Goal: Communication & Community: Answer question/provide support

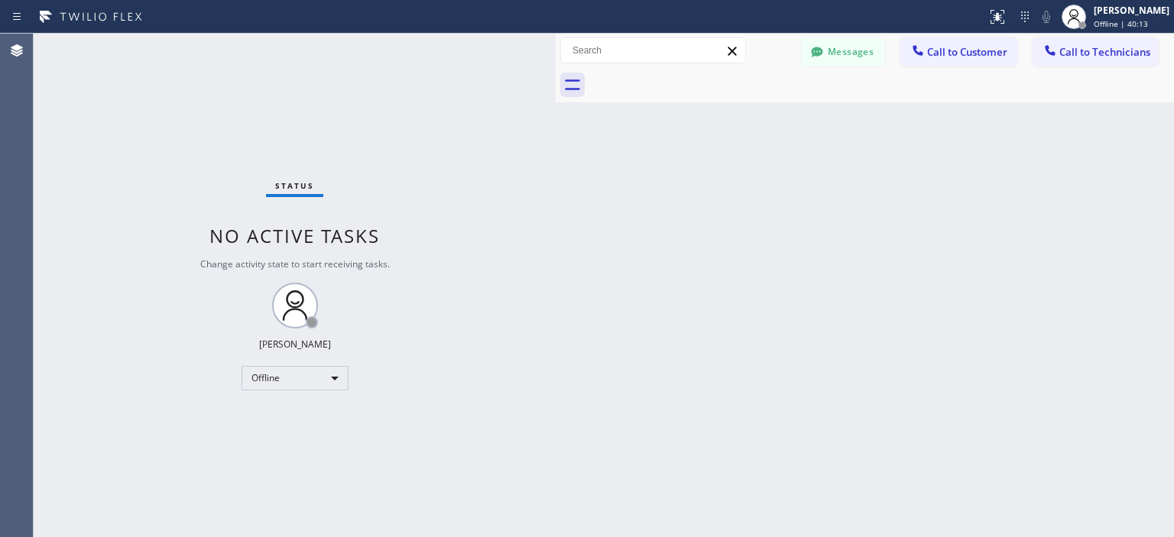
scroll to position [1754, 0]
click at [835, 54] on button "Messages" at bounding box center [843, 51] width 84 height 29
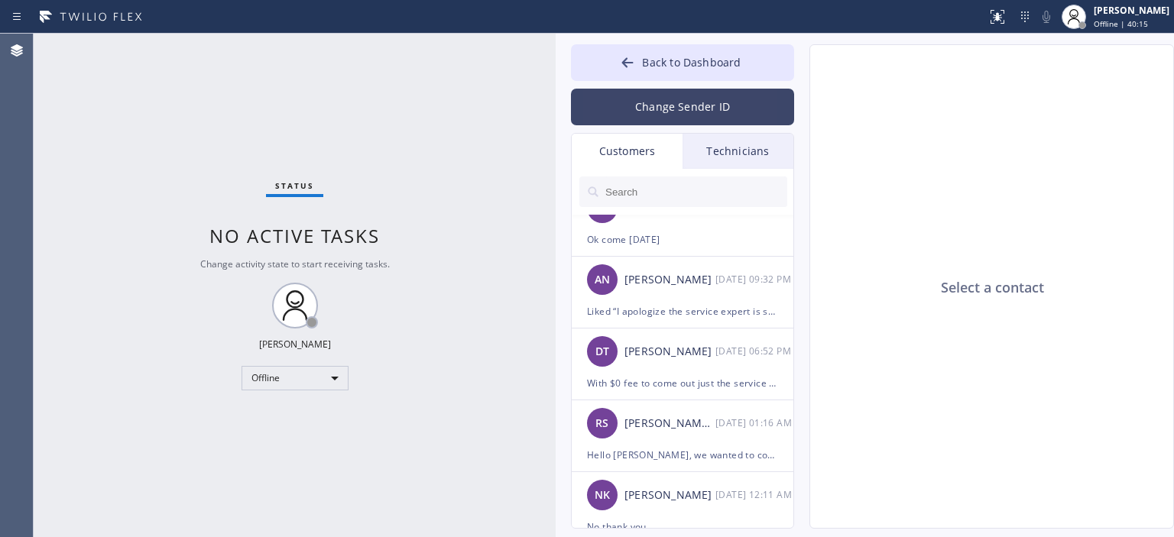
click at [664, 106] on button "Change Sender ID" at bounding box center [682, 107] width 223 height 37
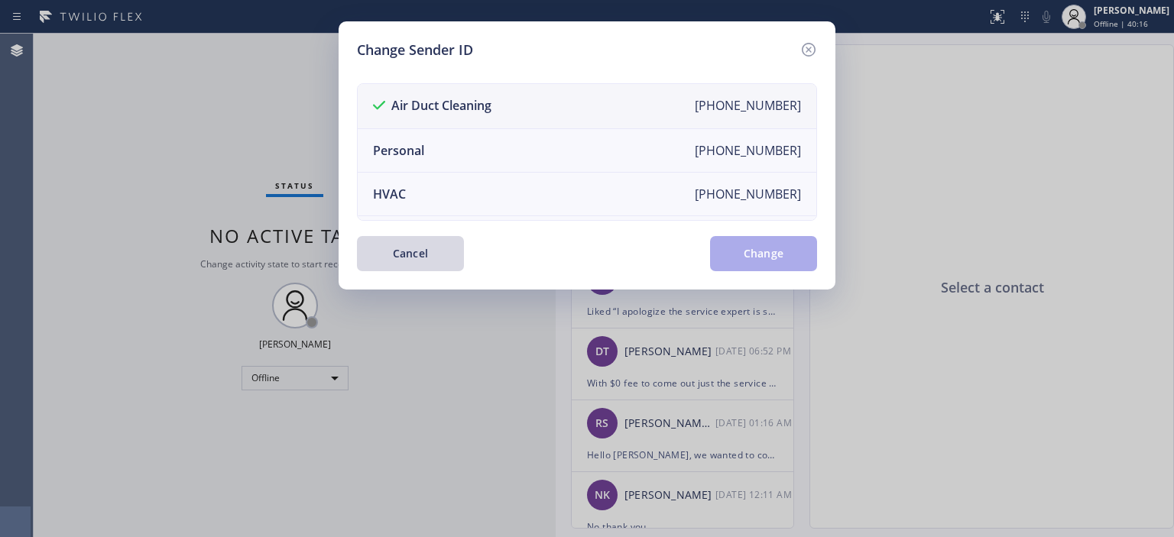
scroll to position [0, 0]
click at [805, 42] on icon at bounding box center [809, 50] width 18 height 18
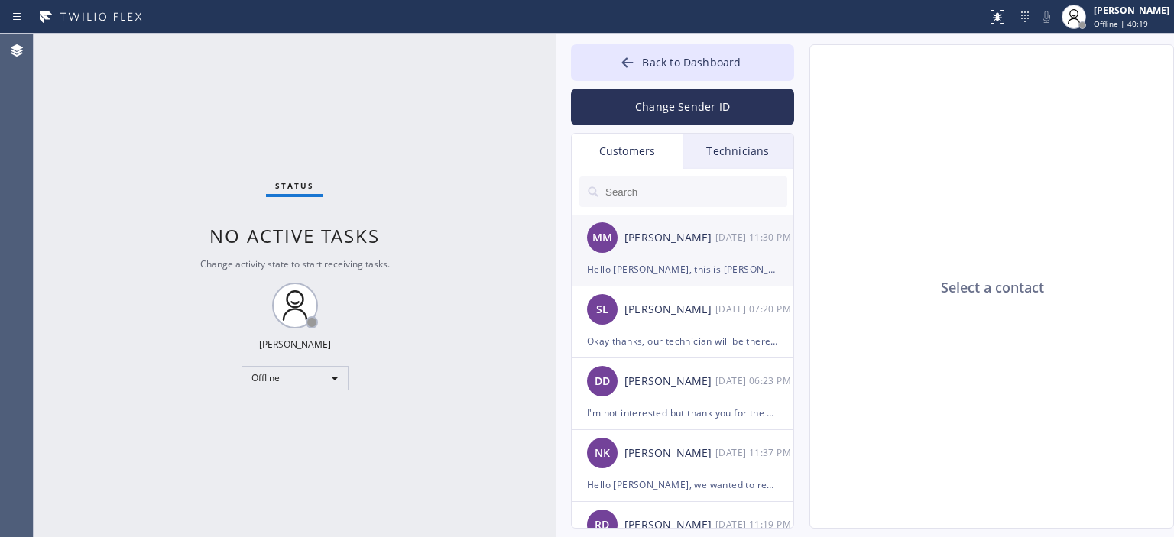
click at [687, 255] on div "MM [PERSON_NAME] [DATE] 11:30 PM" at bounding box center [683, 238] width 223 height 46
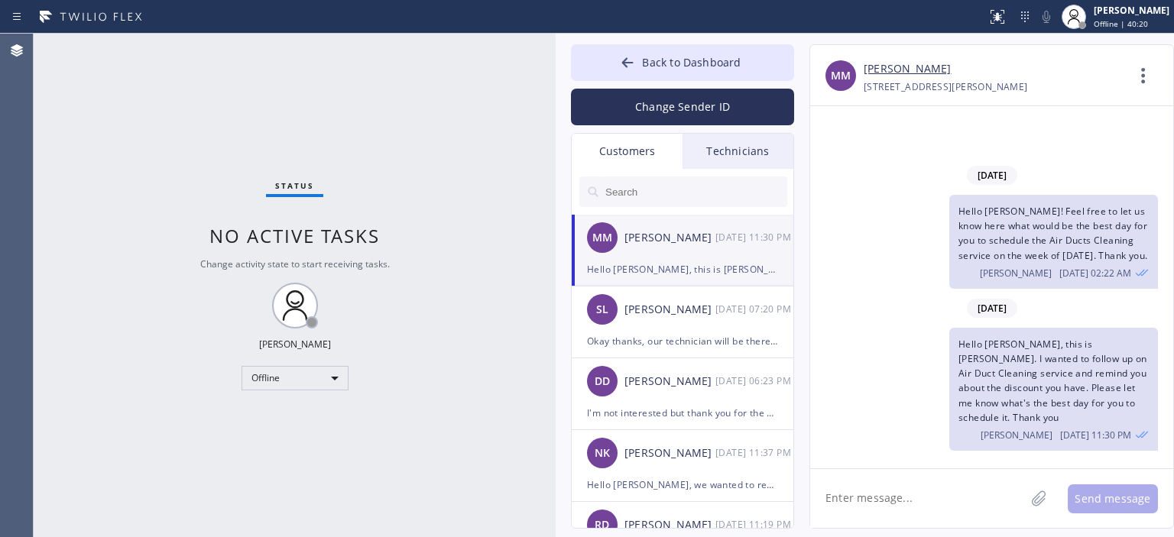
click at [667, 190] on input "text" at bounding box center [695, 192] width 183 height 31
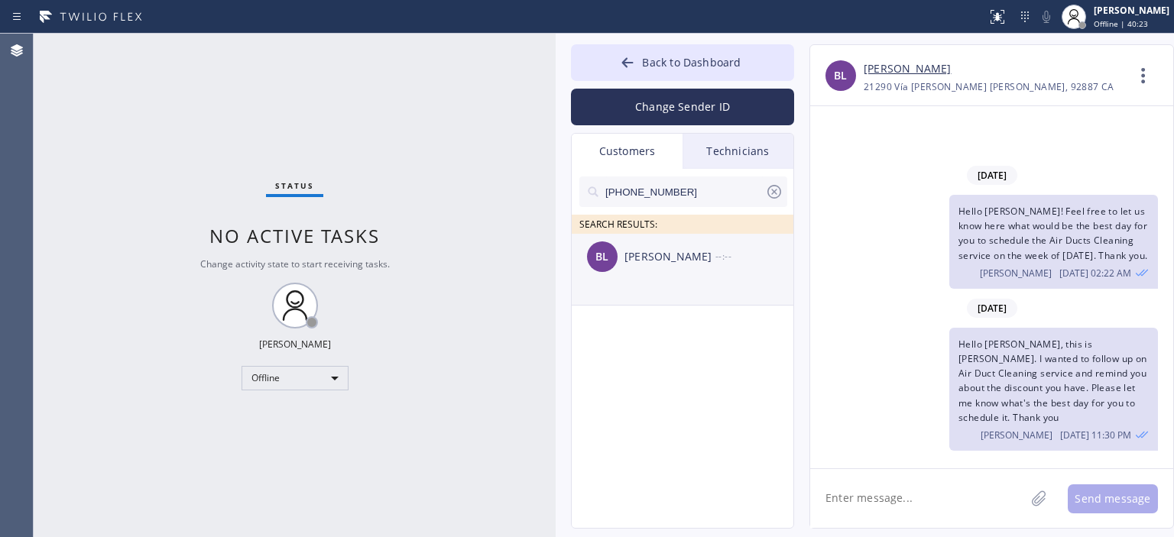
click at [693, 264] on div "[PERSON_NAME]" at bounding box center [670, 257] width 91 height 18
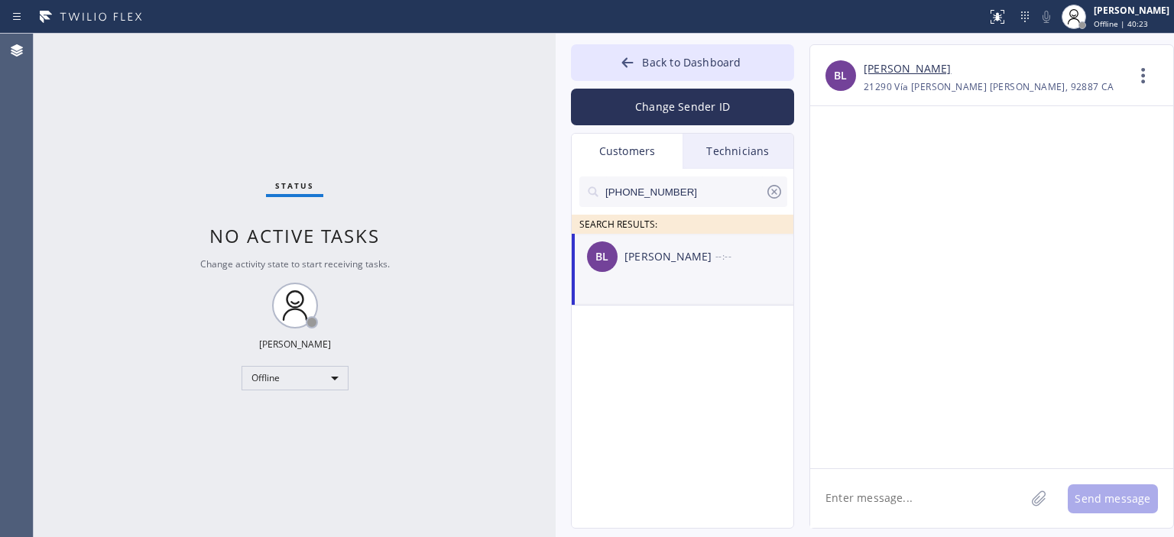
click at [881, 506] on textarea at bounding box center [917, 498] width 215 height 59
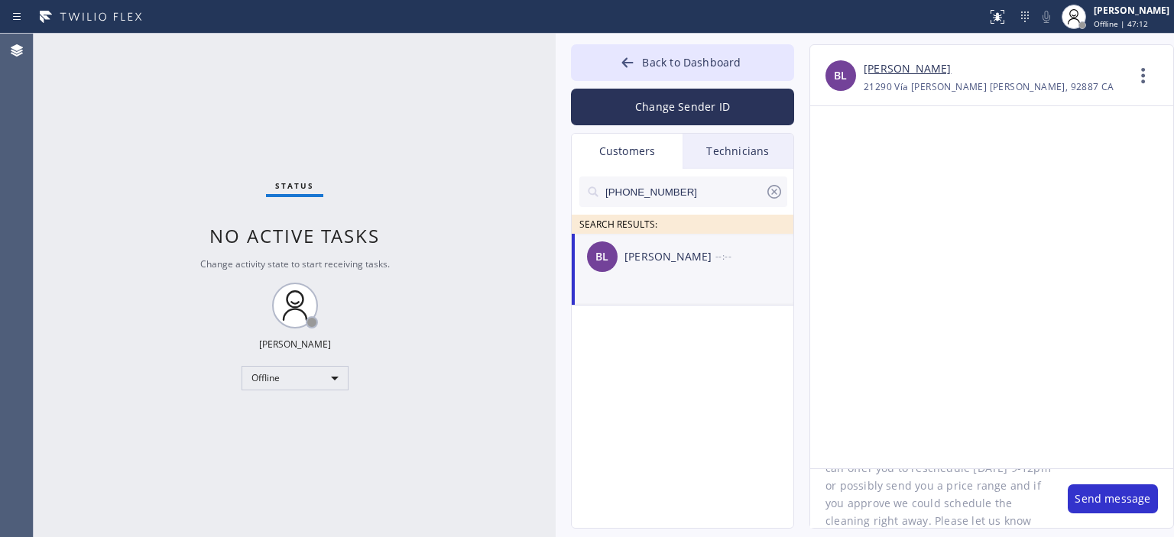
scroll to position [135, 0]
click at [893, 501] on textarea "Hello [PERSON_NAME], we wanted to apologize and let you know our technician won…" at bounding box center [931, 498] width 242 height 59
type textarea "Hello [PERSON_NAME], we wanted to apologize and let you know our technician won…"
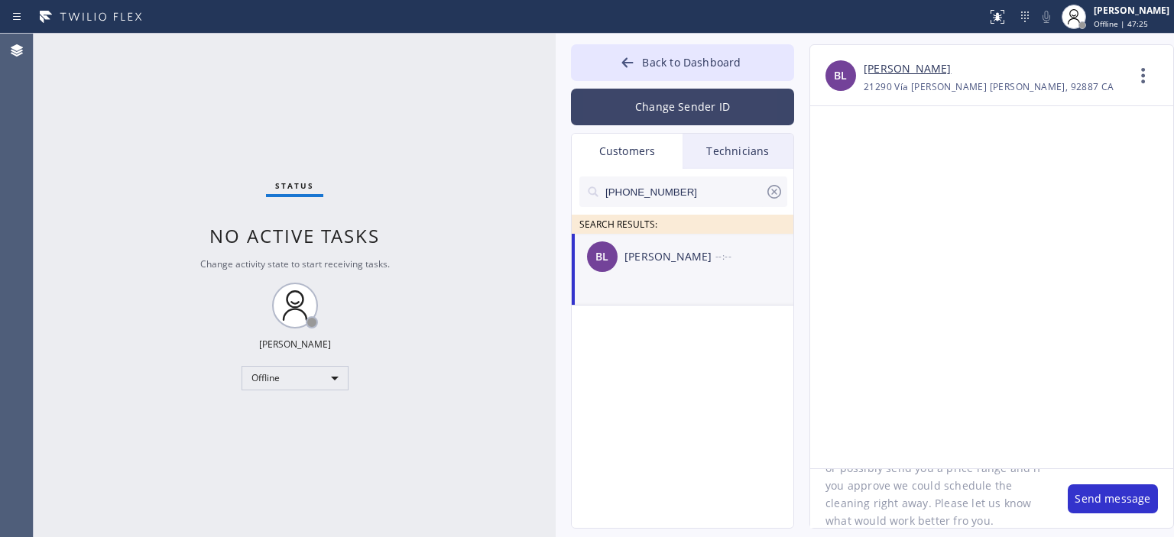
click at [638, 105] on button "Change Sender ID" at bounding box center [682, 107] width 223 height 37
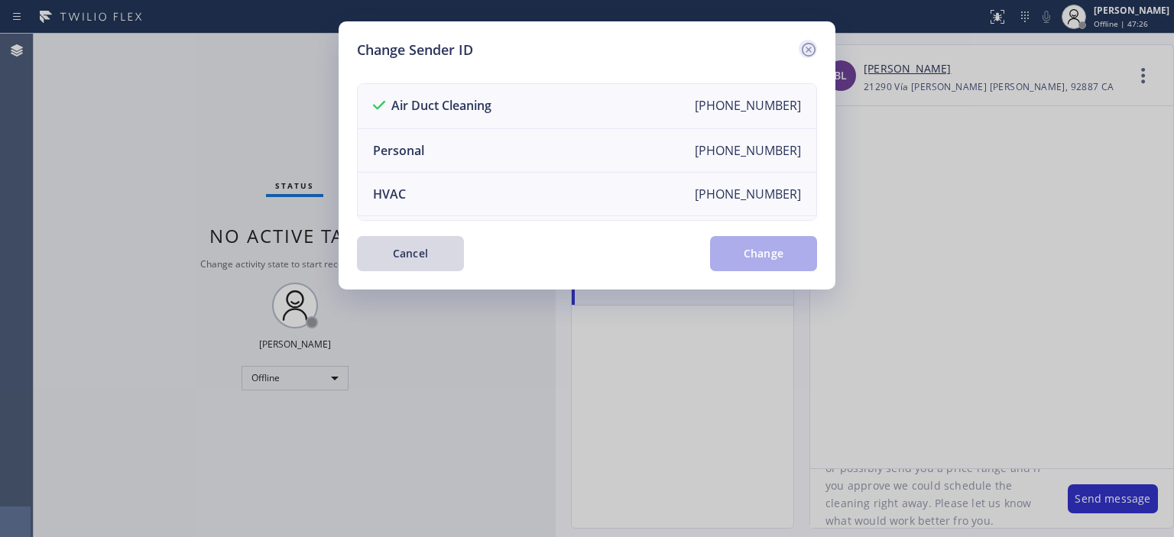
click at [813, 46] on icon at bounding box center [809, 50] width 18 height 18
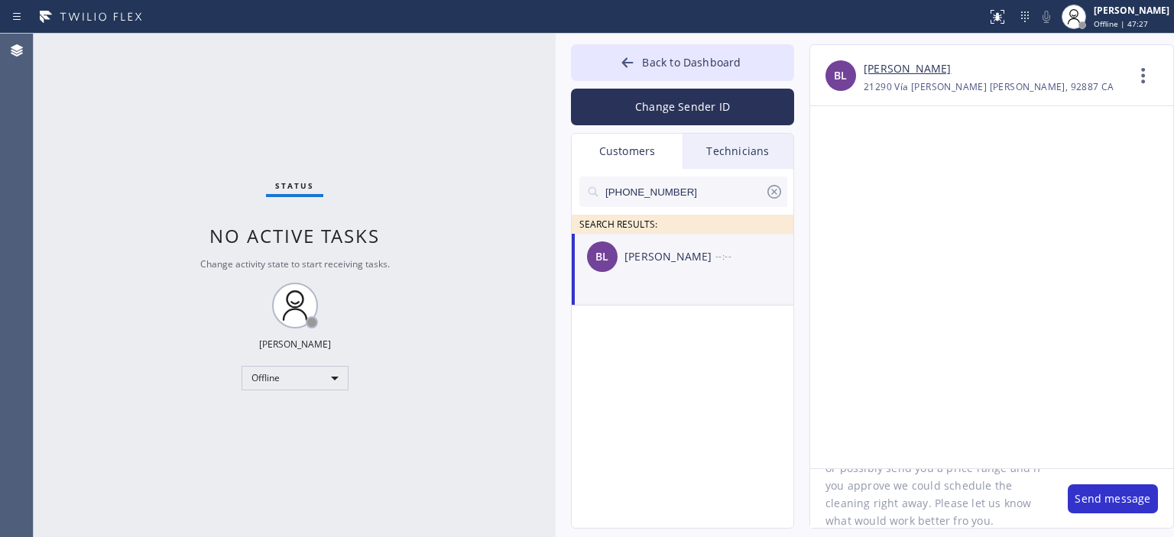
click at [880, 488] on textarea "Hello [PERSON_NAME], we wanted to apologize and let you know our technician won…" at bounding box center [931, 498] width 242 height 59
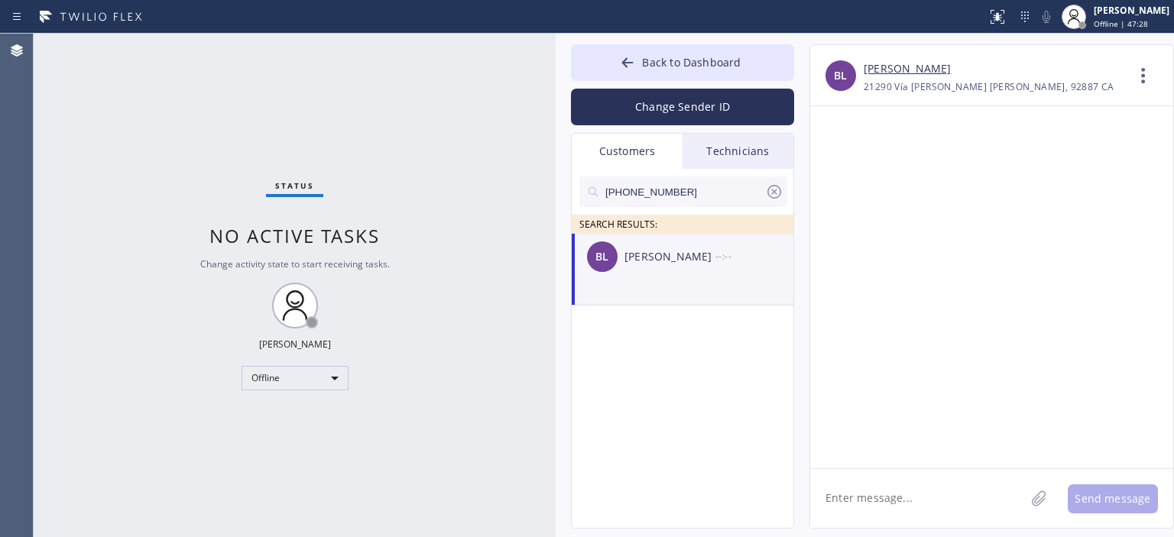
paste textarea "Hello [PERSON_NAME], we wanted to apologize and let you know our technician won…"
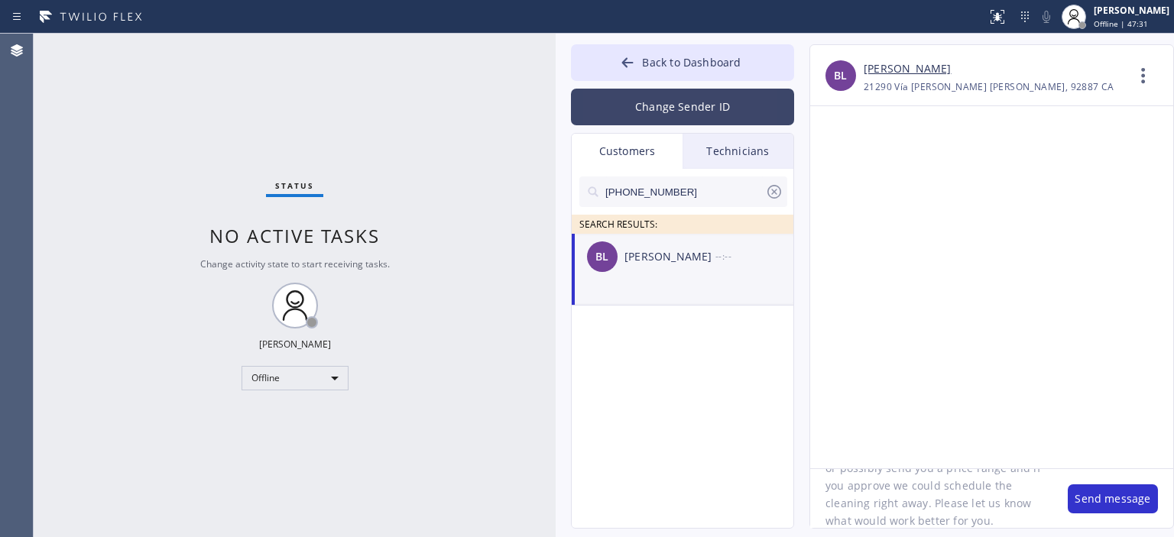
type textarea "Hello [PERSON_NAME], we wanted to apologize and let you know our technician won…"
click at [713, 107] on button "Change Sender ID" at bounding box center [682, 107] width 223 height 37
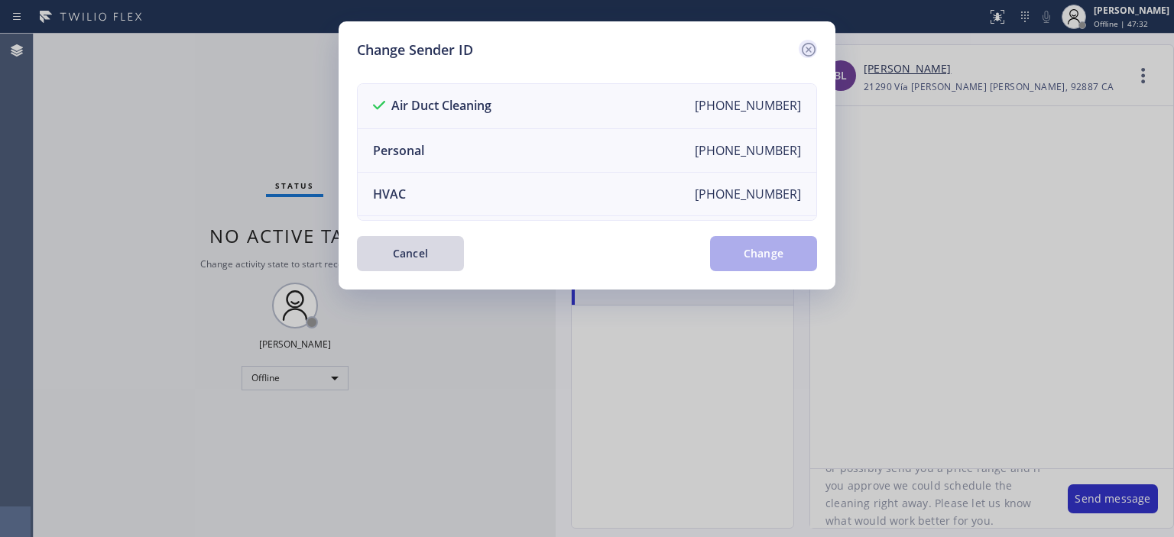
click at [813, 44] on icon at bounding box center [809, 50] width 14 height 14
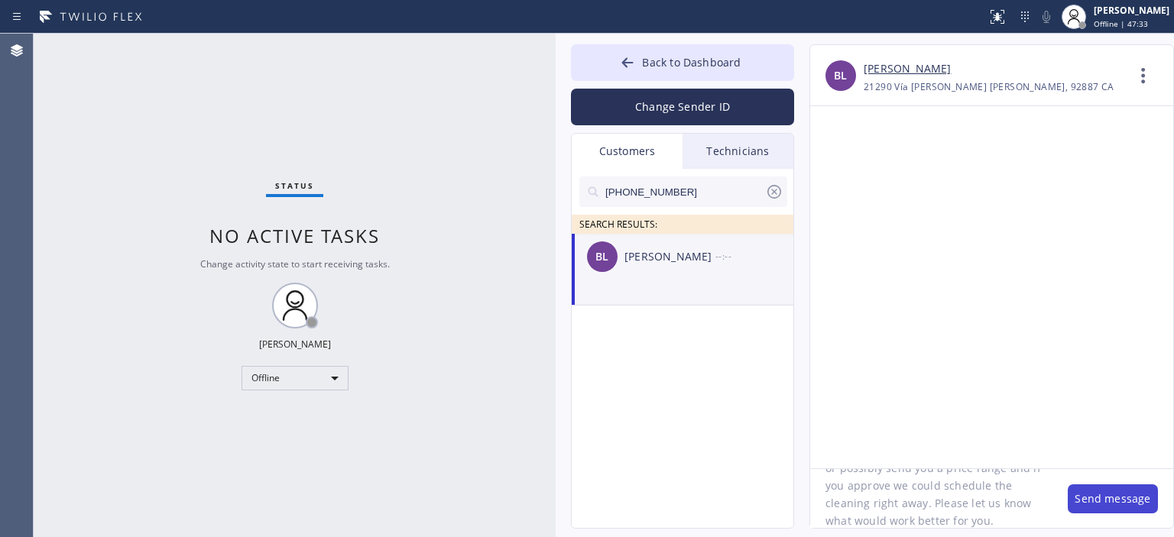
click at [1107, 501] on button "Send message" at bounding box center [1113, 499] width 90 height 29
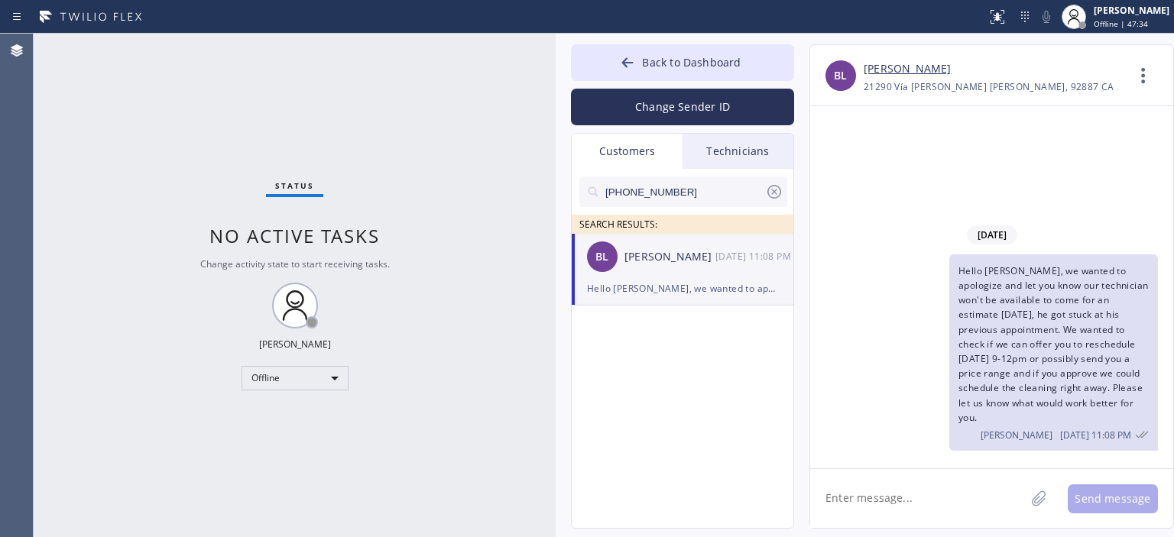
click at [736, 148] on div "Technicians" at bounding box center [738, 151] width 111 height 35
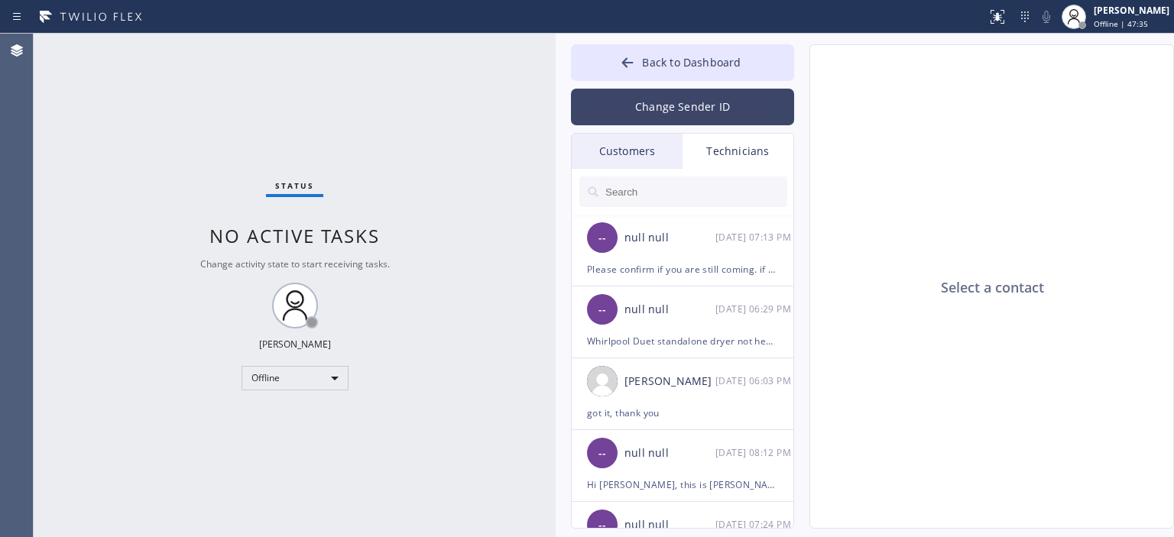
click at [693, 99] on button "Change Sender ID" at bounding box center [682, 107] width 223 height 37
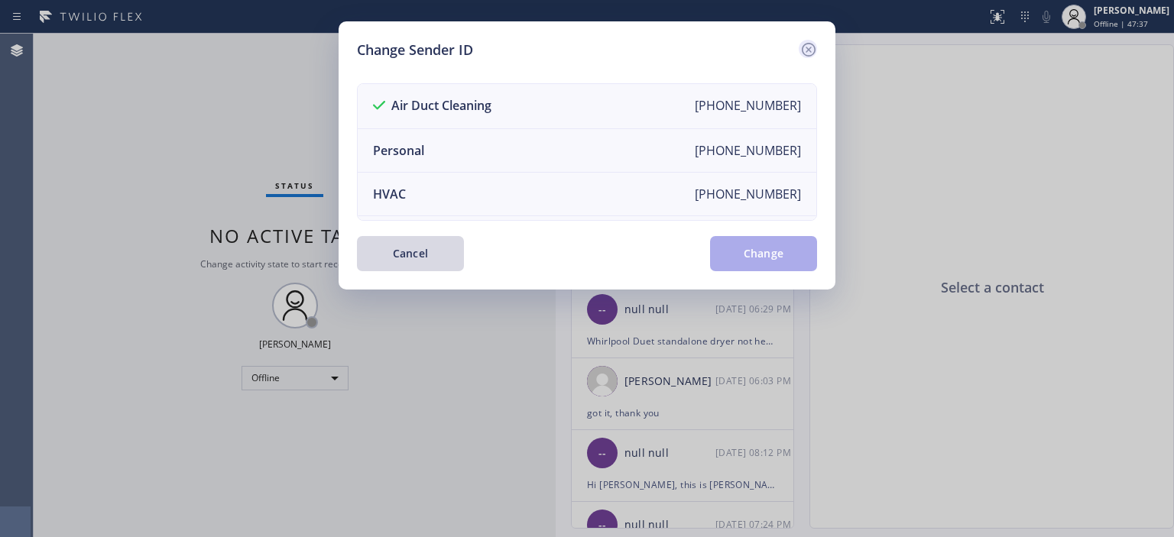
click at [799, 50] on div at bounding box center [808, 49] width 18 height 18
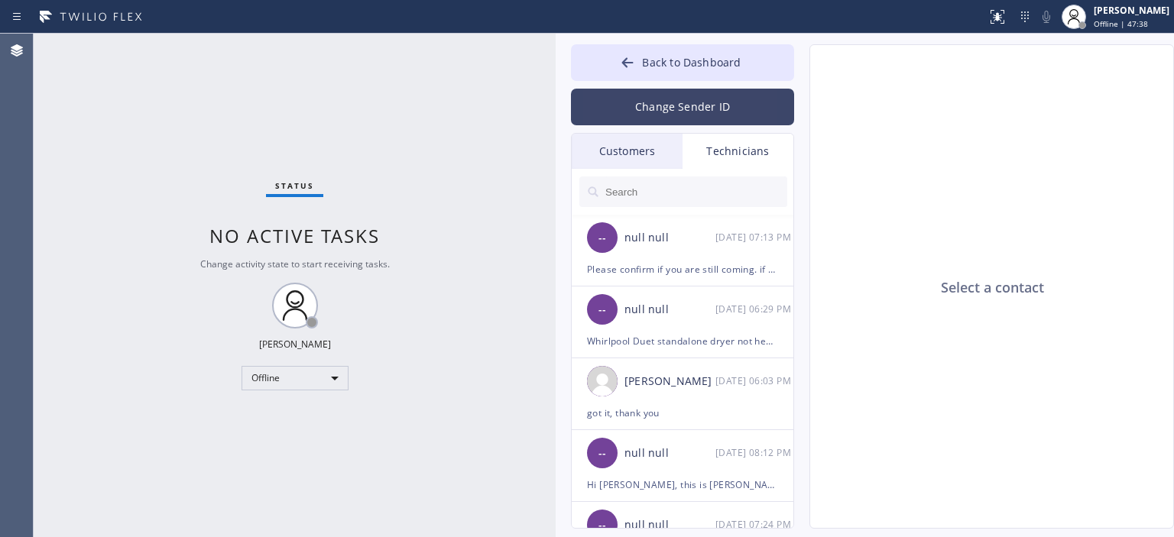
click at [731, 91] on button "Change Sender ID" at bounding box center [682, 107] width 223 height 37
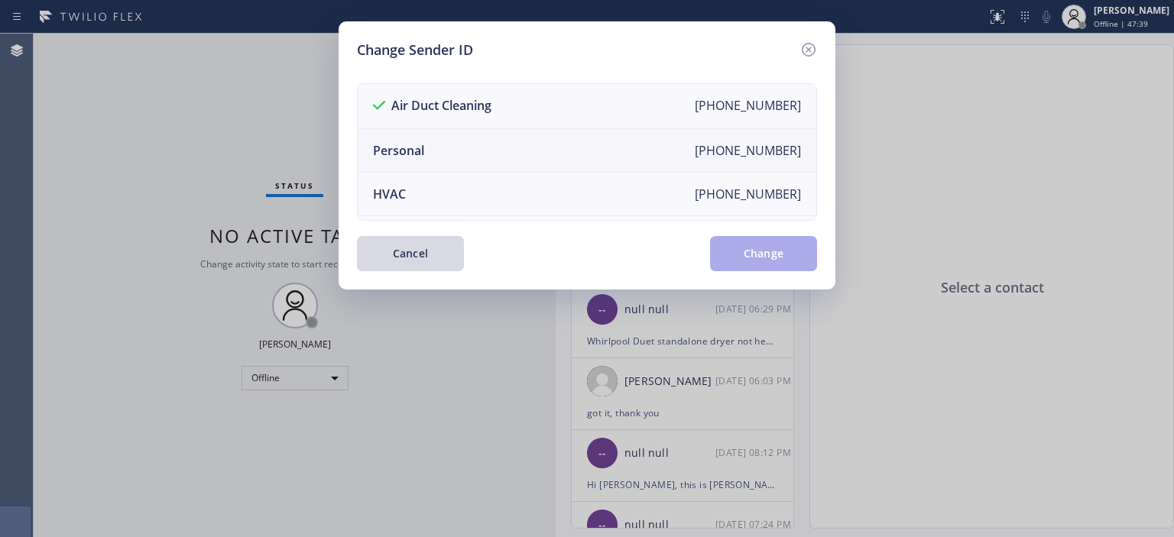
click at [485, 151] on li "Personal [PHONE_NUMBER]" at bounding box center [587, 151] width 459 height 44
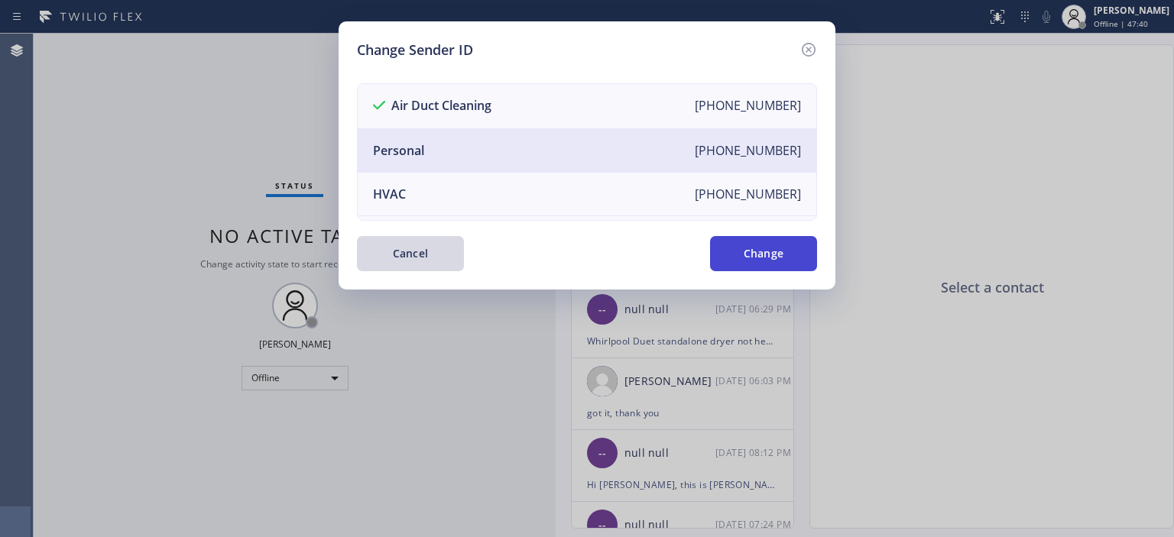
click at [732, 245] on button "Change" at bounding box center [763, 253] width 107 height 35
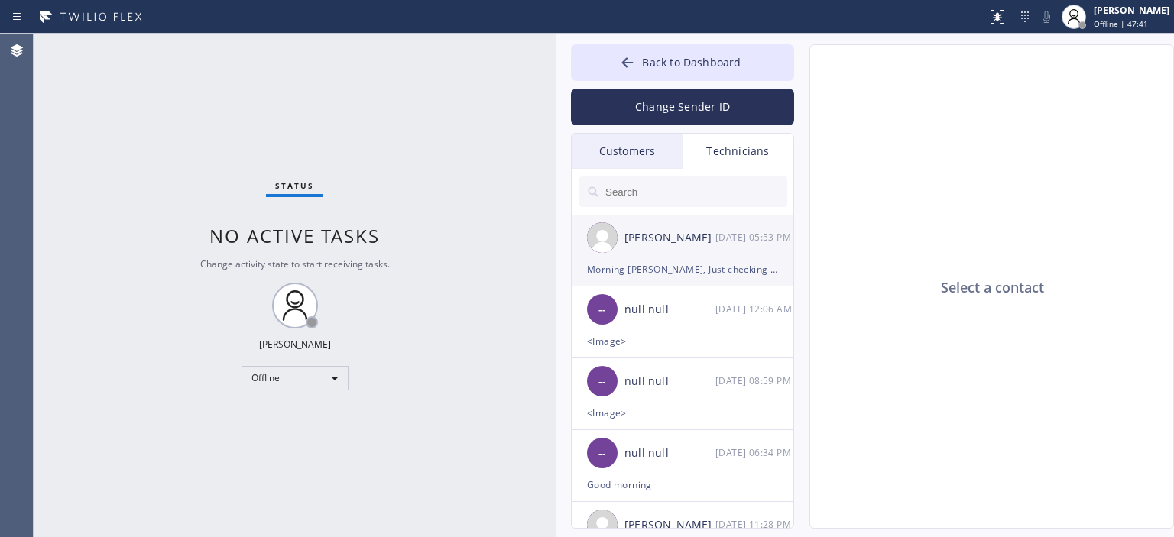
click at [693, 244] on div "[PERSON_NAME]" at bounding box center [670, 238] width 91 height 18
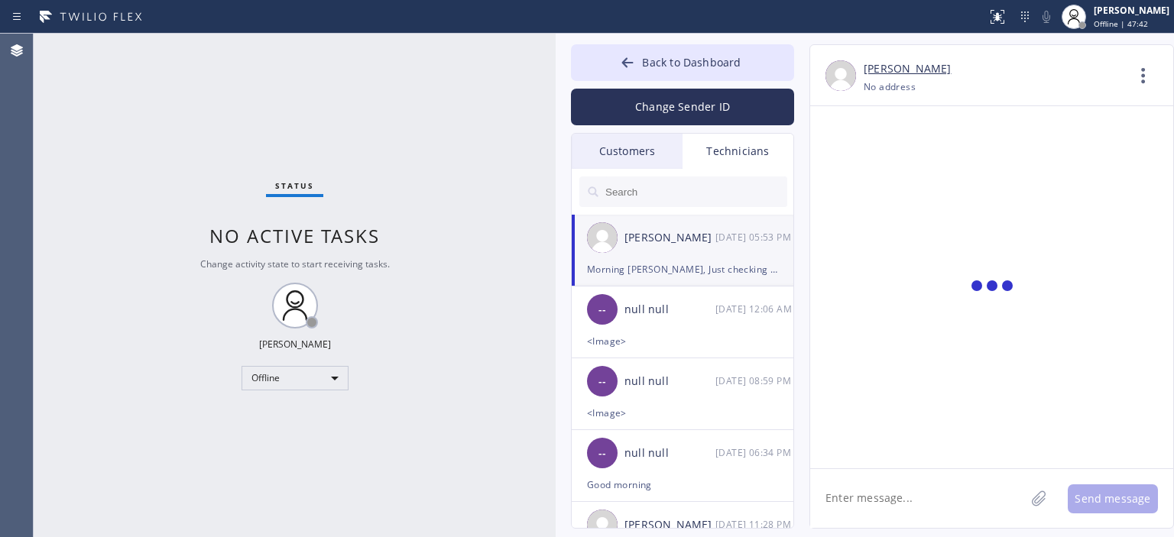
click at [889, 510] on textarea at bounding box center [917, 498] width 215 height 59
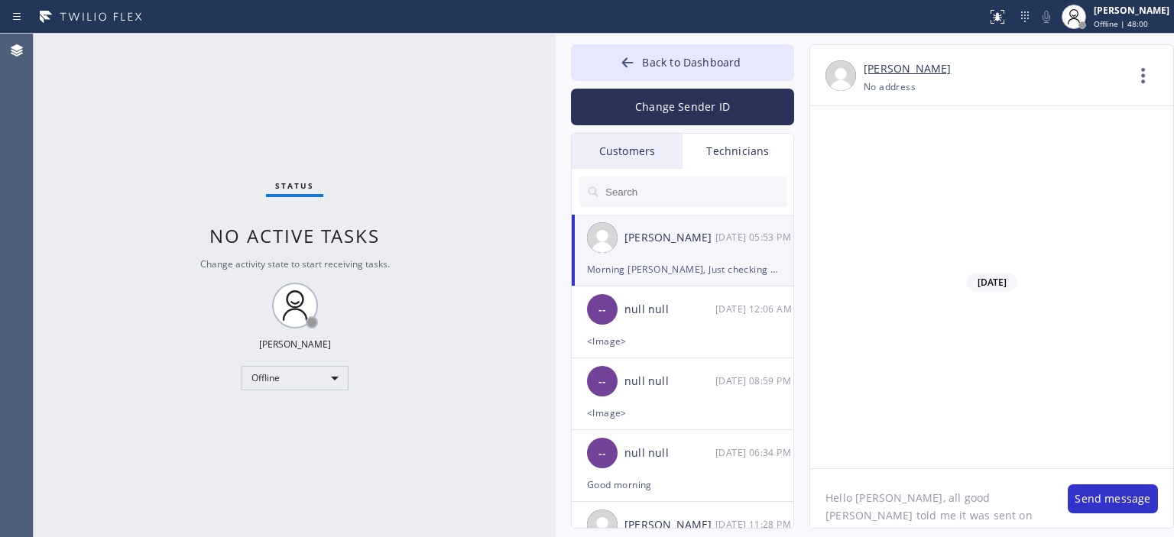
type textarea "Hello [PERSON_NAME], all good [PERSON_NAME] told me it was sent on payment"
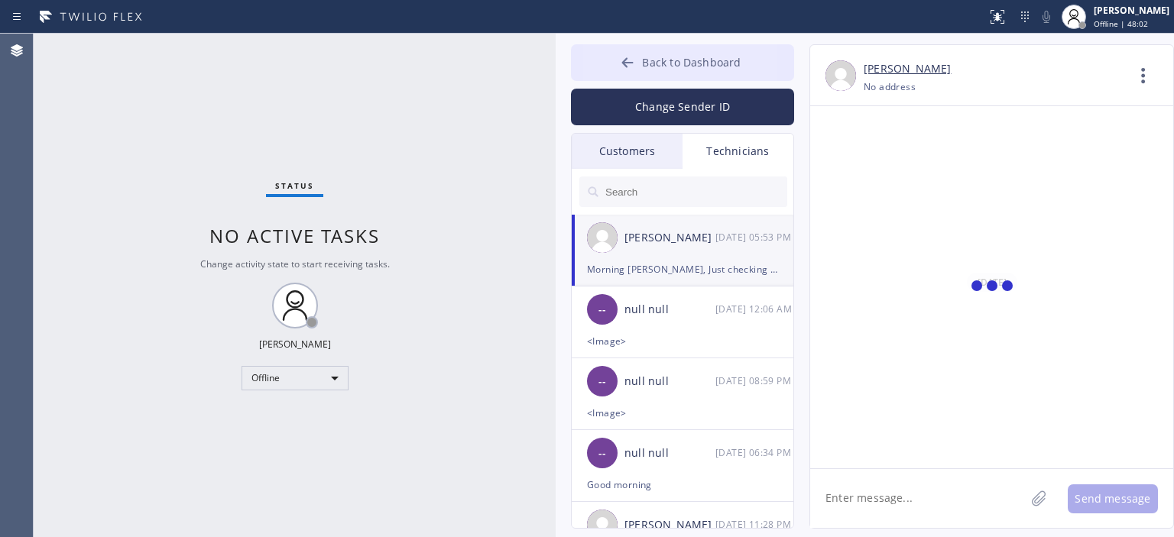
click at [605, 73] on button "Back to Dashboard" at bounding box center [682, 62] width 223 height 37
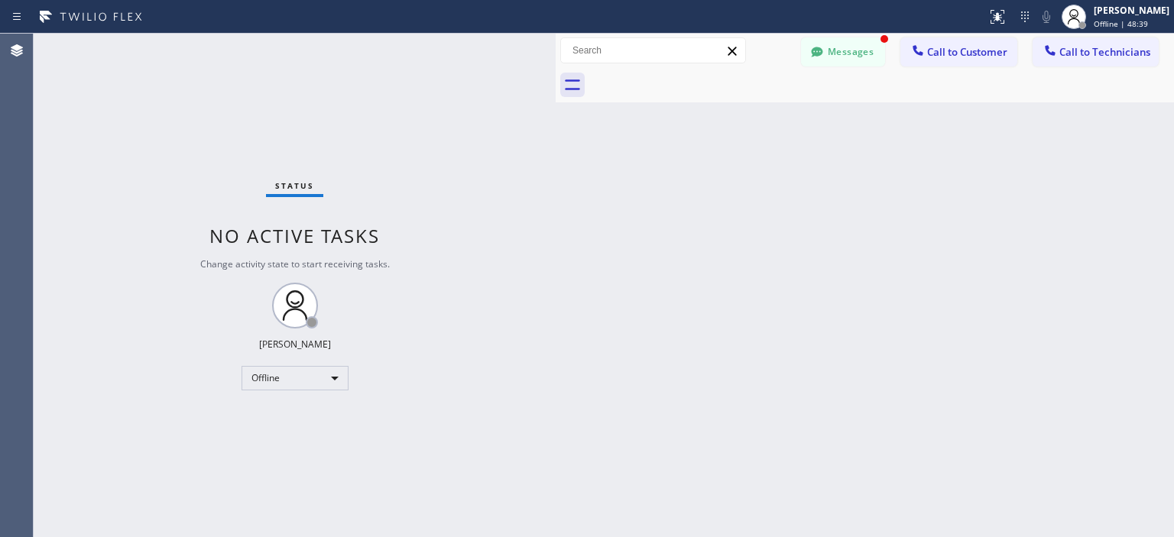
scroll to position [97091, 0]
